Goal: Use online tool/utility: Utilize a website feature to perform a specific function

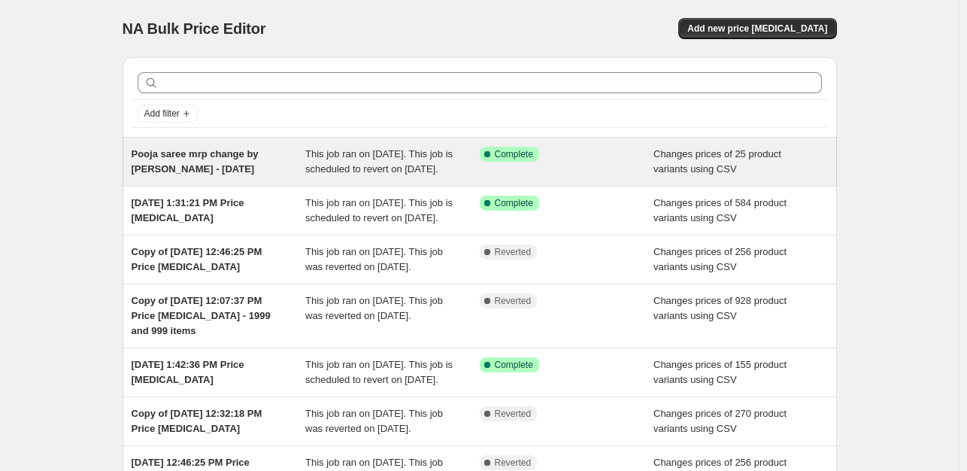
click at [690, 176] on div "Changes prices of 25 product variants using CSV" at bounding box center [740, 162] width 174 height 30
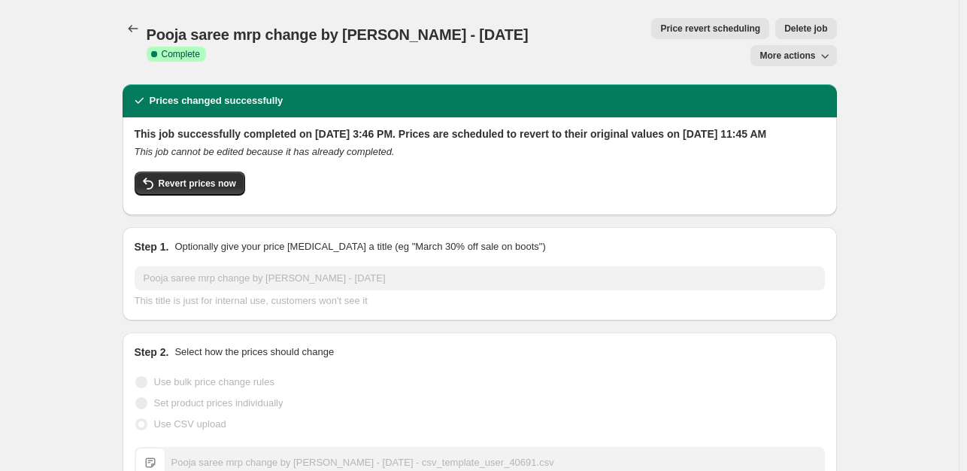
click at [660, 32] on span "Price revert scheduling" at bounding box center [710, 29] width 100 height 12
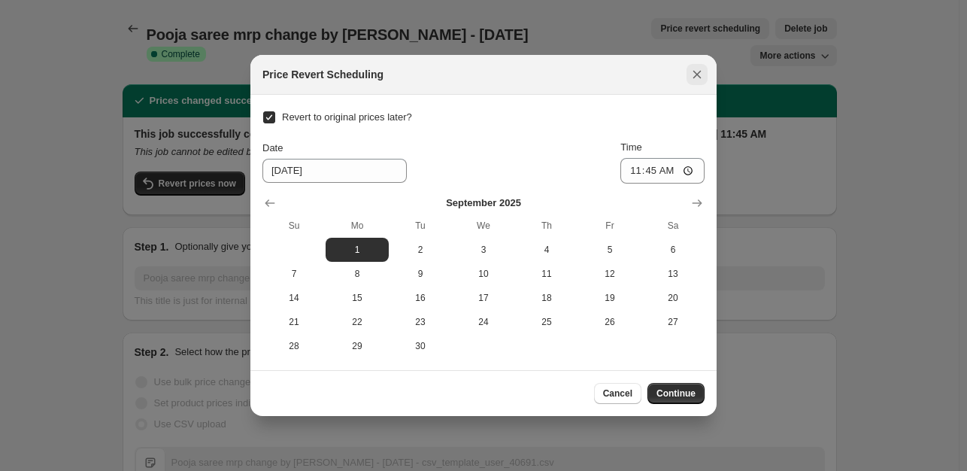
click at [690, 75] on icon "Close" at bounding box center [697, 74] width 15 height 15
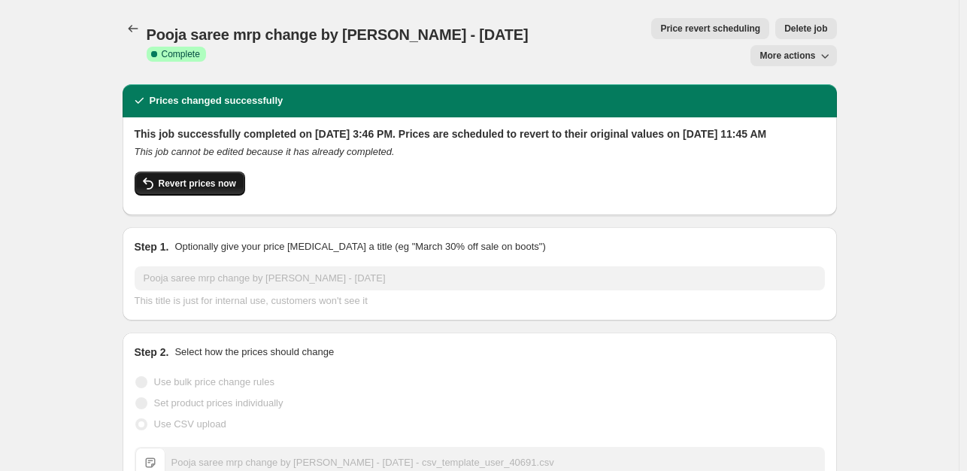
click at [237, 172] on button "Revert prices now" at bounding box center [190, 183] width 111 height 24
checkbox input "false"
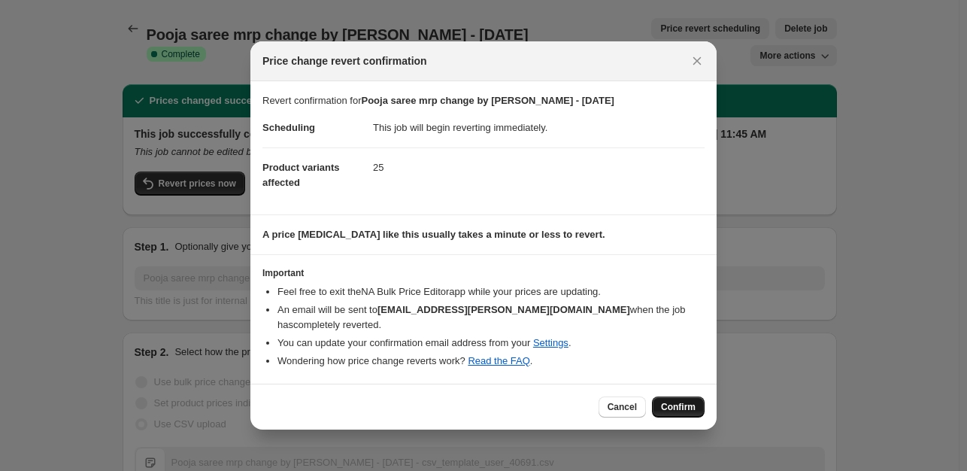
click at [680, 401] on span "Confirm" at bounding box center [678, 407] width 35 height 12
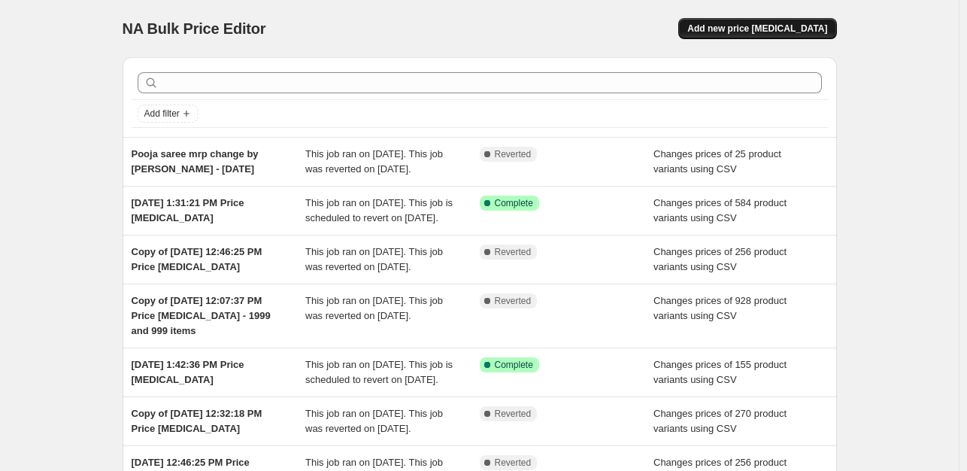
click at [796, 28] on span "Add new price [MEDICAL_DATA]" at bounding box center [757, 29] width 140 height 12
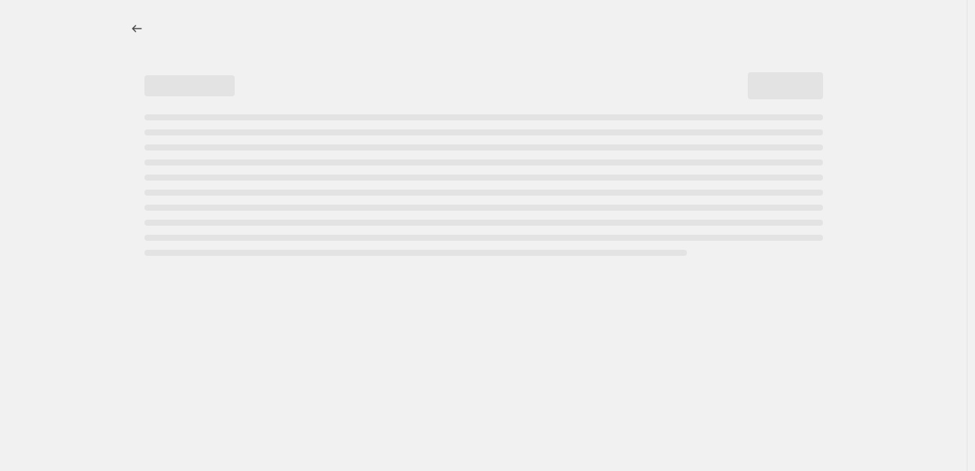
select select "percentage"
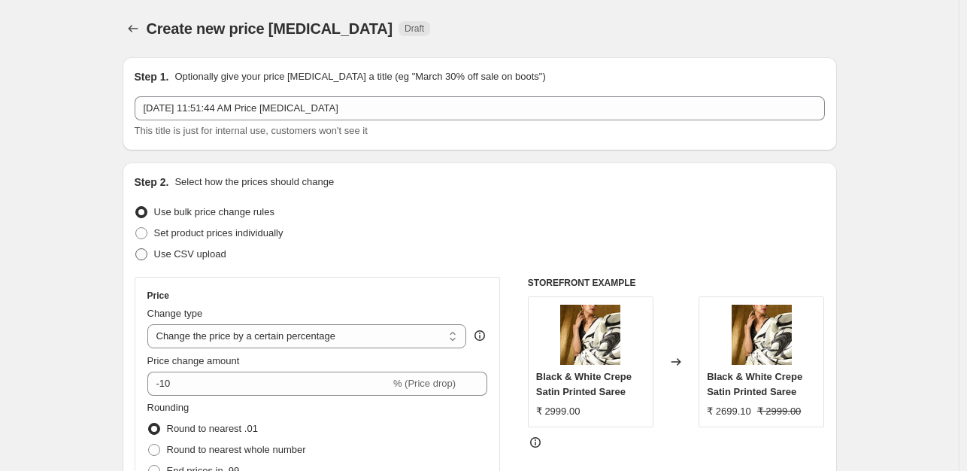
click at [189, 256] on span "Use CSV upload" at bounding box center [190, 253] width 72 height 11
click at [136, 249] on input "Use CSV upload" at bounding box center [135, 248] width 1 height 1
radio input "true"
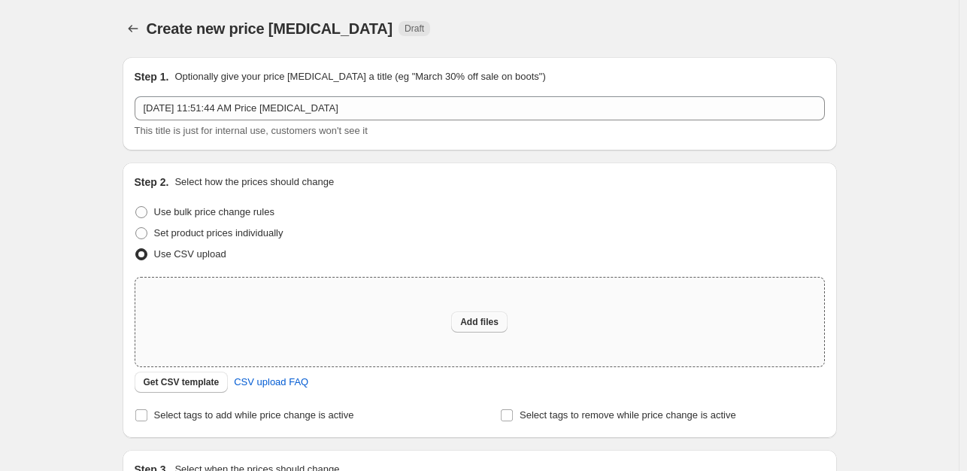
click at [478, 326] on span "Add files" at bounding box center [479, 322] width 38 height 12
click at [186, 377] on span "Get CSV template" at bounding box center [182, 382] width 76 height 12
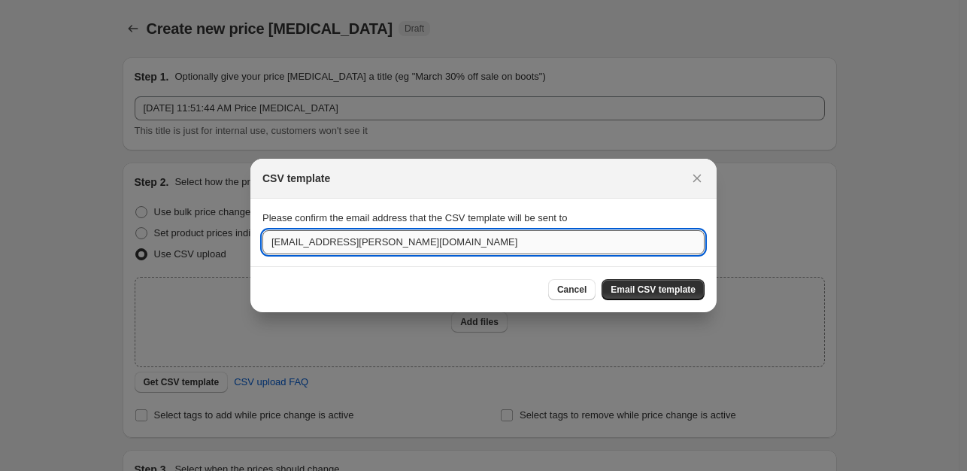
click at [387, 244] on input "[EMAIL_ADDRESS][PERSON_NAME][DOMAIN_NAME]" at bounding box center [483, 242] width 442 height 24
type input "[EMAIL_ADDRESS][PERSON_NAME][DOMAIN_NAME]"
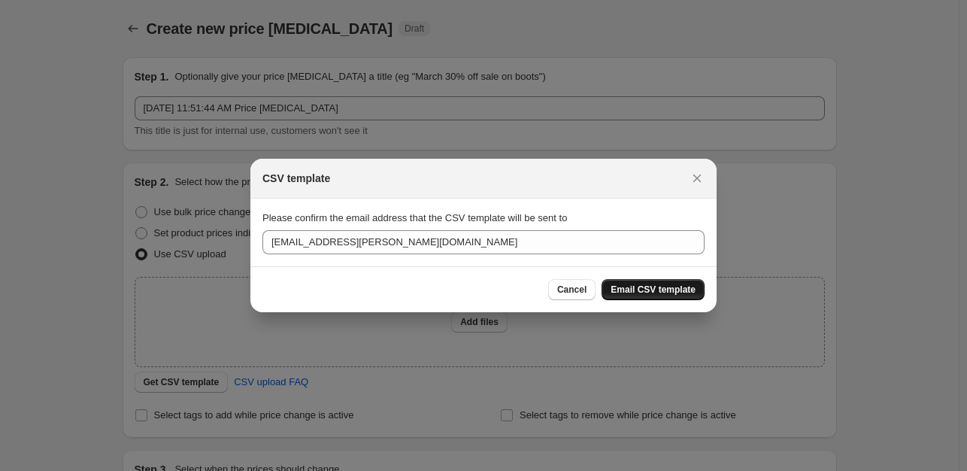
click at [641, 296] on button "Email CSV template" at bounding box center [653, 289] width 103 height 21
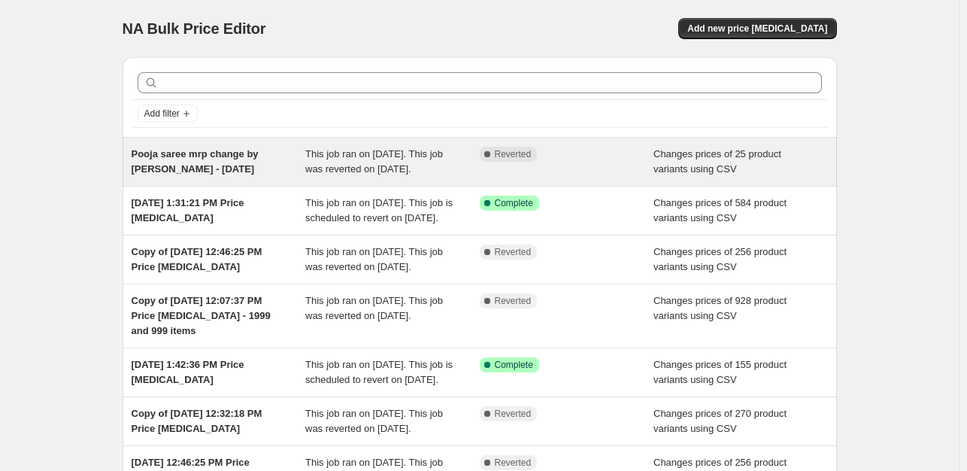
click at [370, 174] on span "This job ran on [DATE]. This job was reverted on [DATE]." at bounding box center [374, 161] width 138 height 26
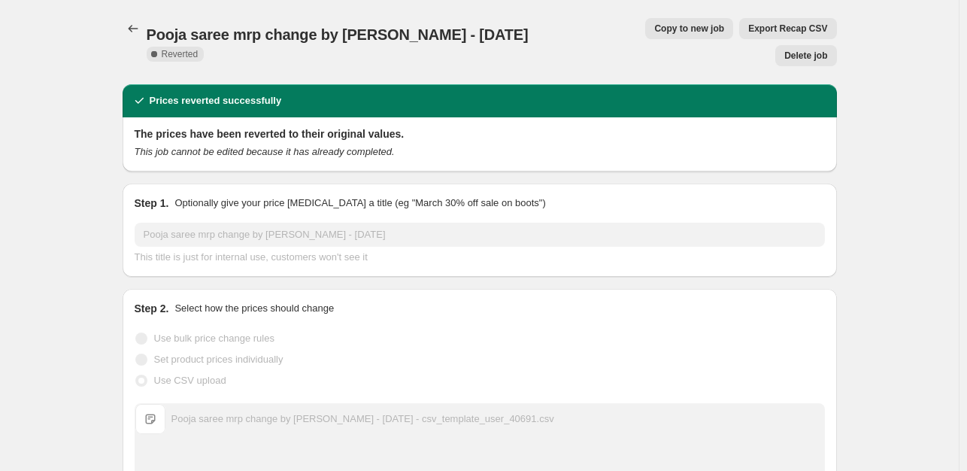
click at [231, 29] on span "Pooja saree mrp change by [PERSON_NAME] - [DATE]" at bounding box center [338, 34] width 382 height 17
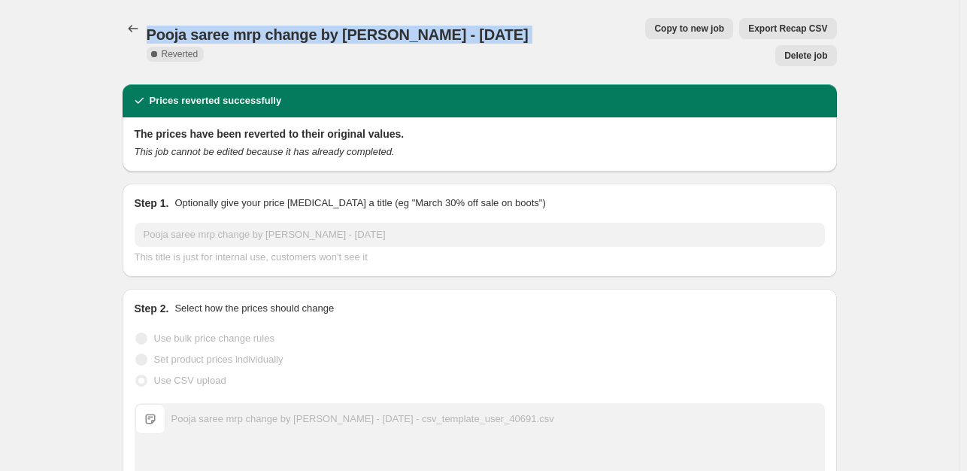
click at [231, 29] on span "Pooja saree mrp change by [PERSON_NAME] - [DATE]" at bounding box center [338, 34] width 382 height 17
copy span "Pooja saree mrp change by [PERSON_NAME] - [DATE]"
click at [131, 26] on icon "Price change jobs" at bounding box center [133, 28] width 15 height 15
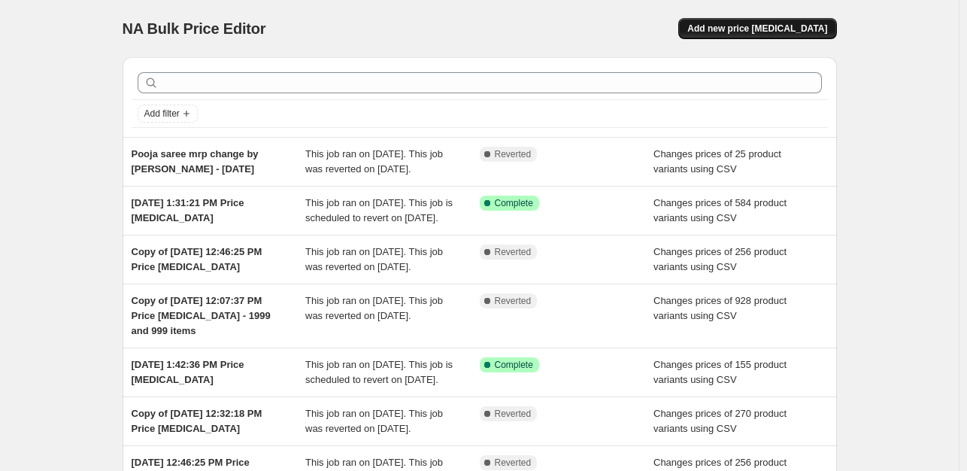
click at [769, 25] on span "Add new price [MEDICAL_DATA]" at bounding box center [757, 29] width 140 height 12
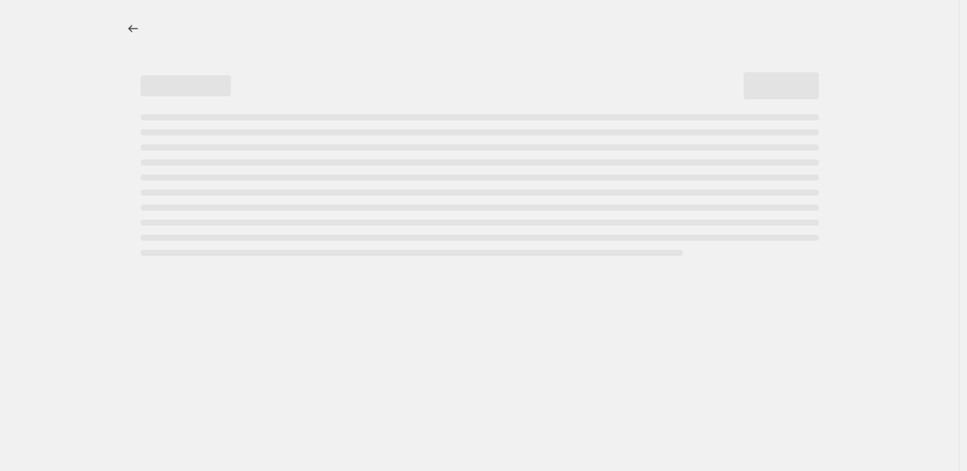
select select "percentage"
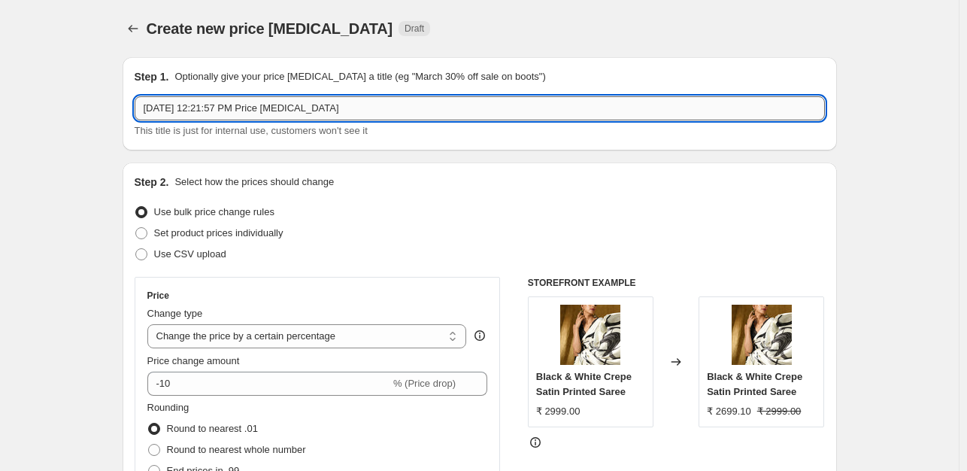
click at [306, 105] on input "Aug 25, 2025, 12:21:57 PM Price change job" at bounding box center [480, 108] width 690 height 24
paste input "Pooja saree mrp change by [PERSON_NAME] - [DATE]"
click at [311, 109] on input "Pooja saree mrp change by [PERSON_NAME] - [DATE]" at bounding box center [480, 108] width 690 height 24
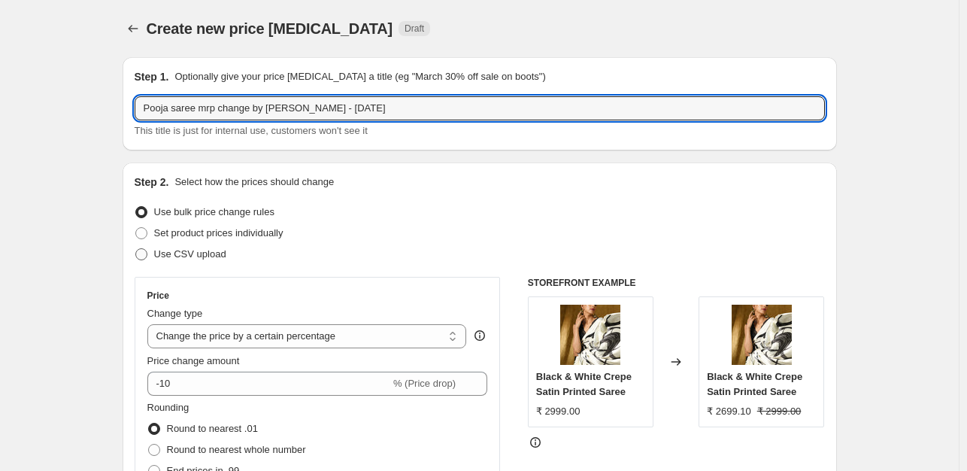
type input "Pooja saree mrp change by ayushi - 25 aug 2025"
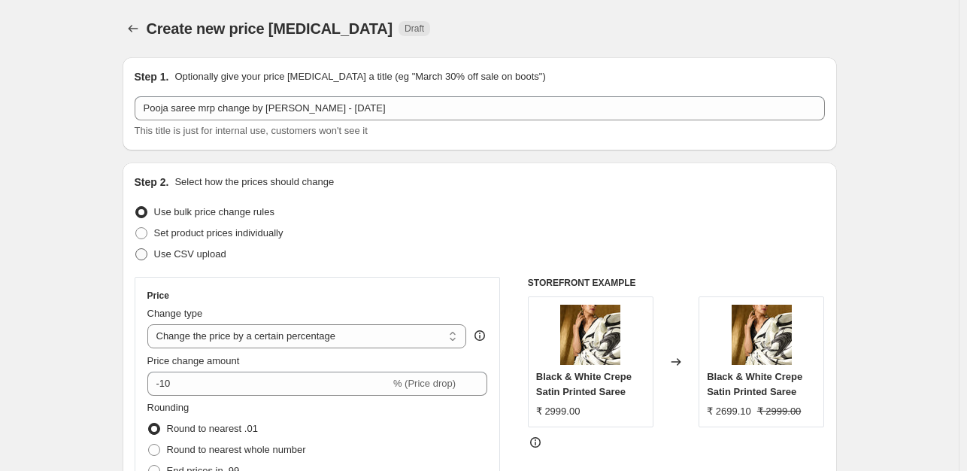
click at [201, 252] on span "Use CSV upload" at bounding box center [190, 253] width 72 height 11
click at [136, 249] on input "Use CSV upload" at bounding box center [135, 248] width 1 height 1
radio input "true"
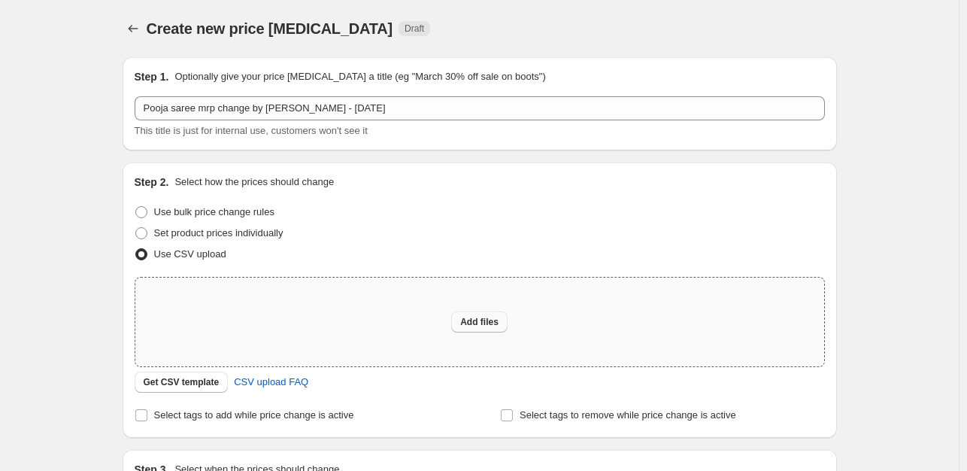
click at [487, 326] on span "Add files" at bounding box center [479, 322] width 38 height 12
type input "C:\fakepath\Pooja saree mrp change by ayushi - 25 aug 2025 - csv_template_user_…"
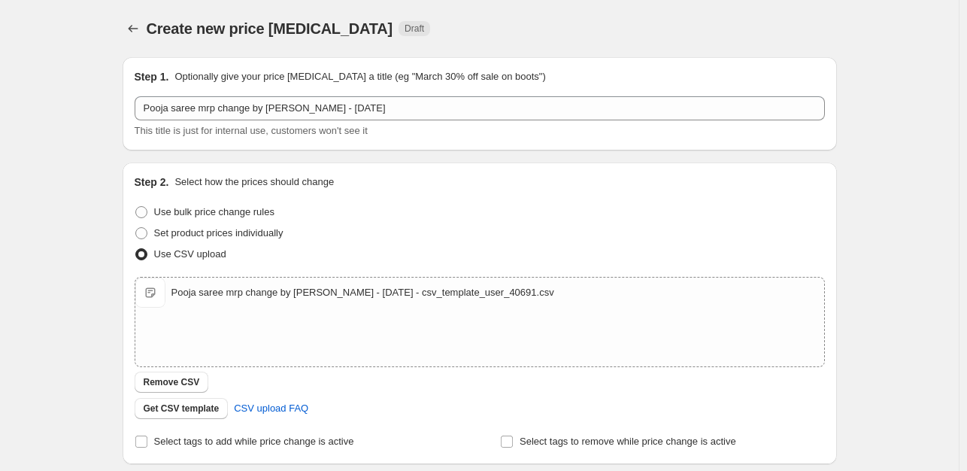
scroll to position [226, 0]
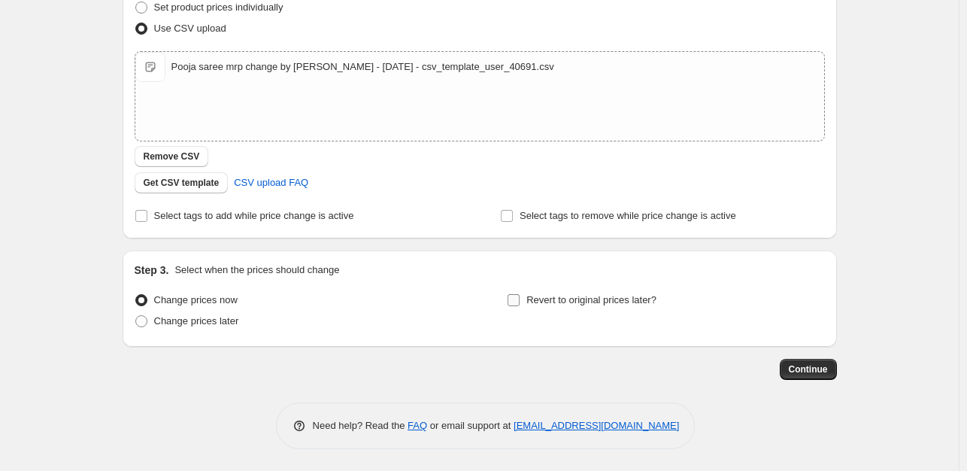
click at [561, 299] on span "Revert to original prices later?" at bounding box center [591, 299] width 130 height 11
click at [520, 299] on input "Revert to original prices later?" at bounding box center [514, 300] width 12 height 12
checkbox input "true"
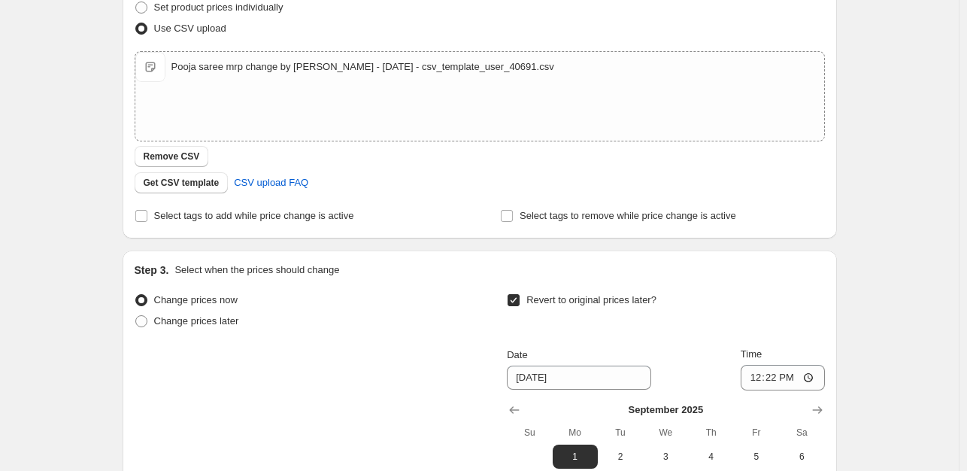
scroll to position [484, 0]
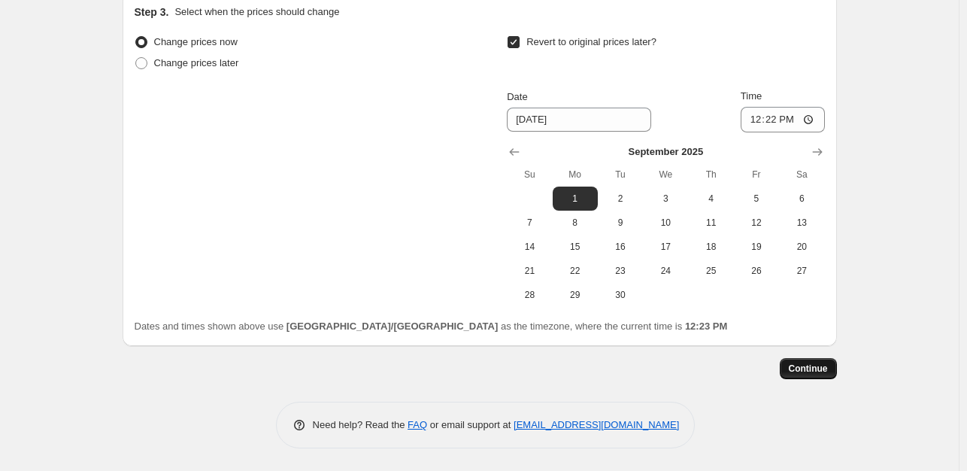
click at [808, 366] on span "Continue" at bounding box center [808, 368] width 39 height 12
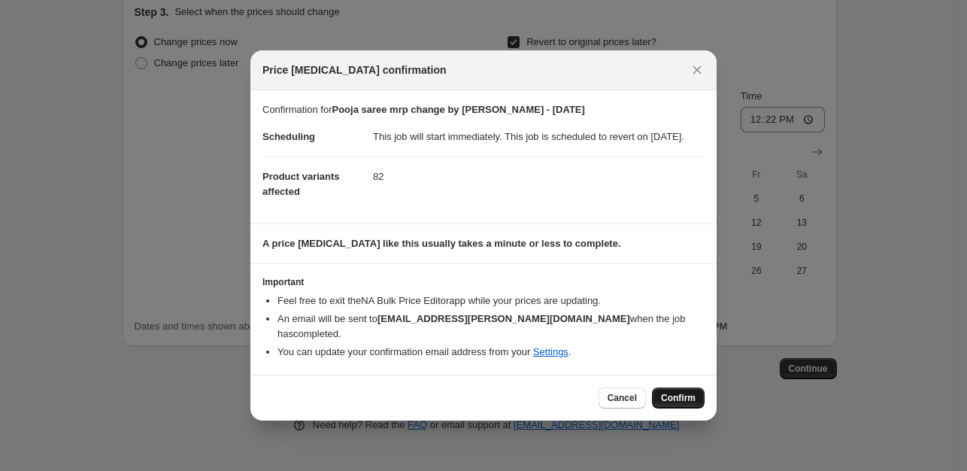
click at [680, 392] on span "Confirm" at bounding box center [678, 398] width 35 height 12
